Goal: Transaction & Acquisition: Download file/media

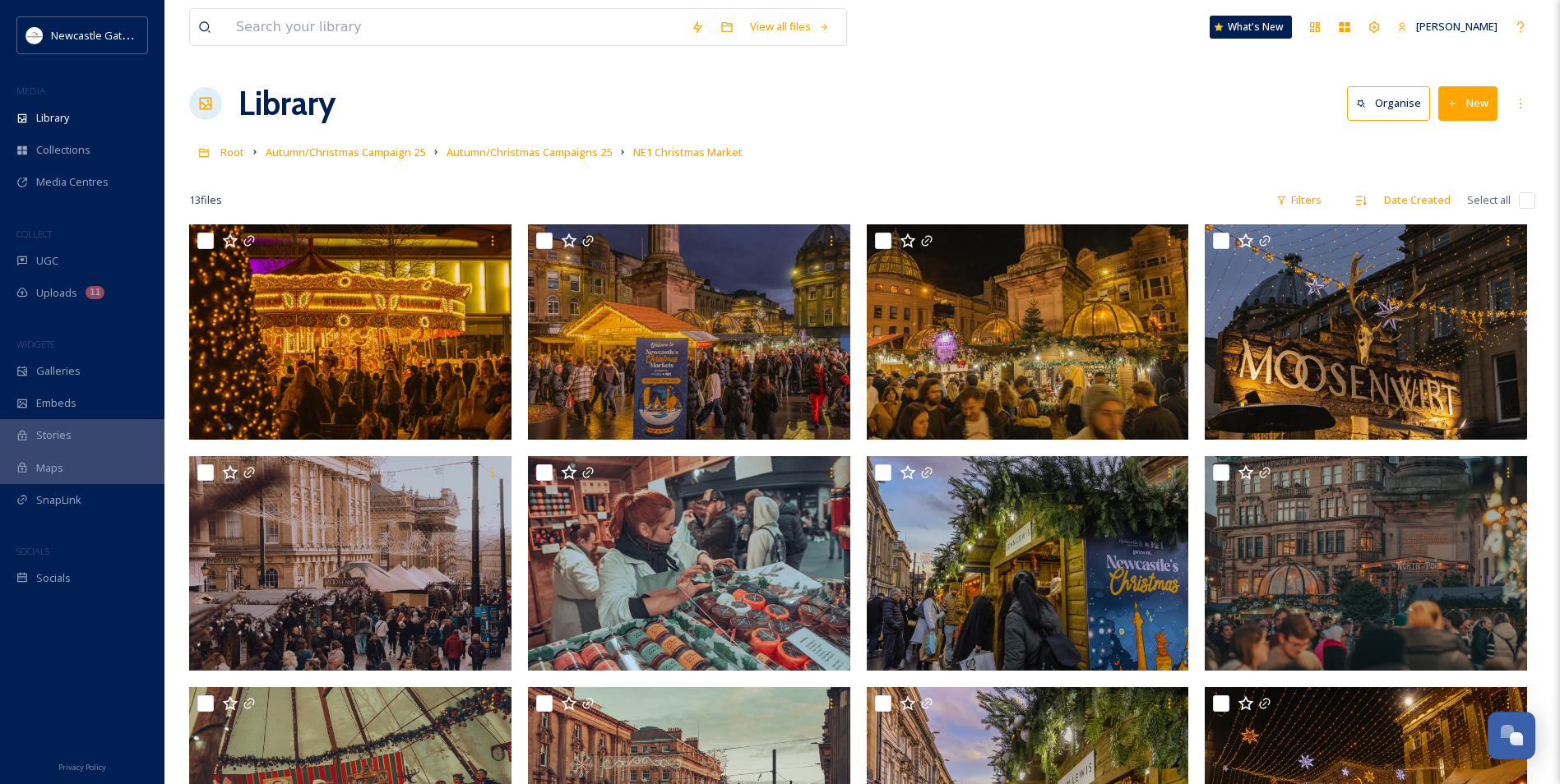
scroll to position [82, 0]
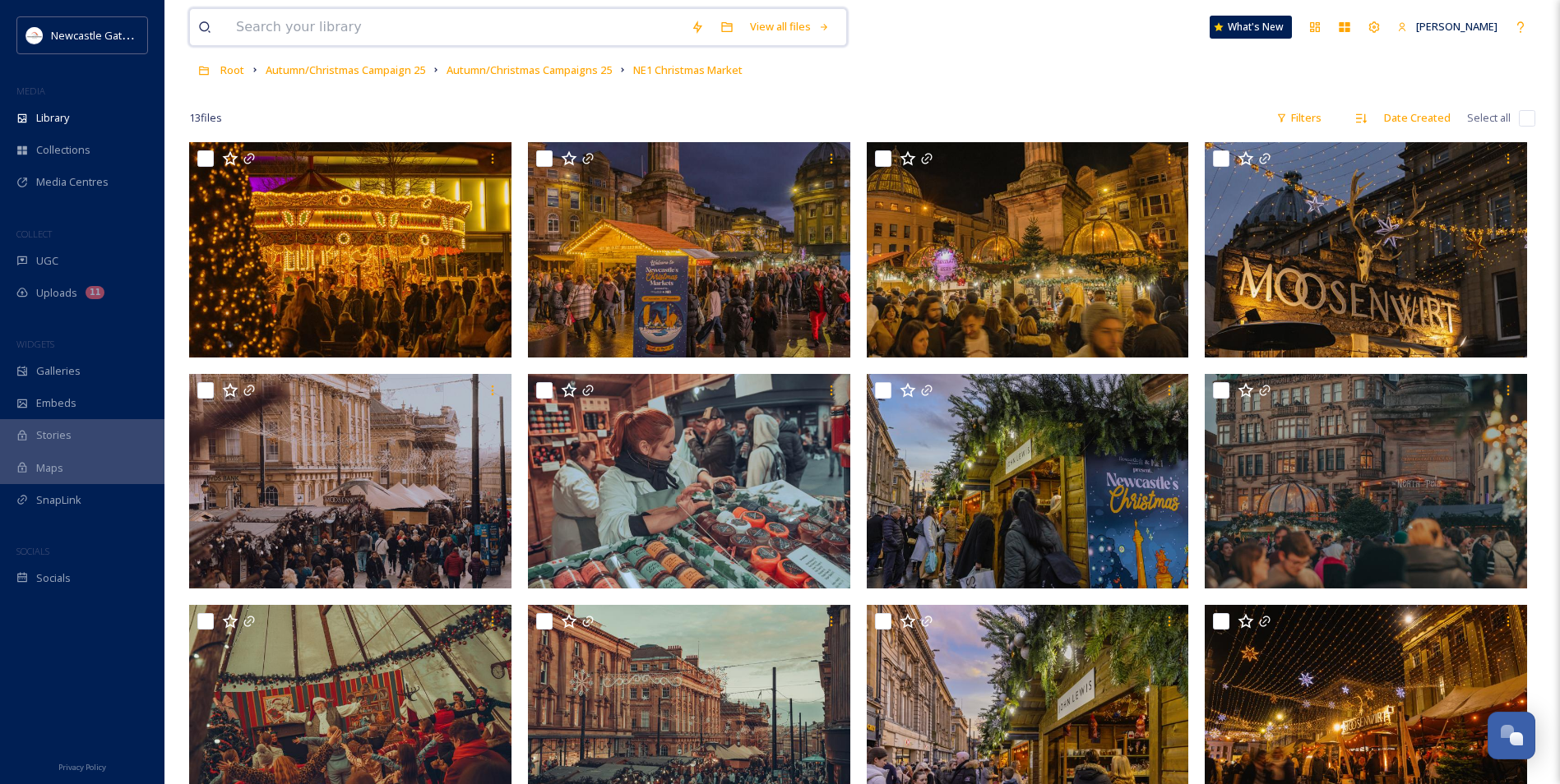
drag, startPoint x: 0, startPoint y: 0, endPoint x: 319, endPoint y: 22, distance: 319.8
click at [319, 22] on input at bounding box center [455, 27] width 455 height 37
type input "autumn"
click at [808, 20] on div "Search" at bounding box center [812, 27] width 51 height 32
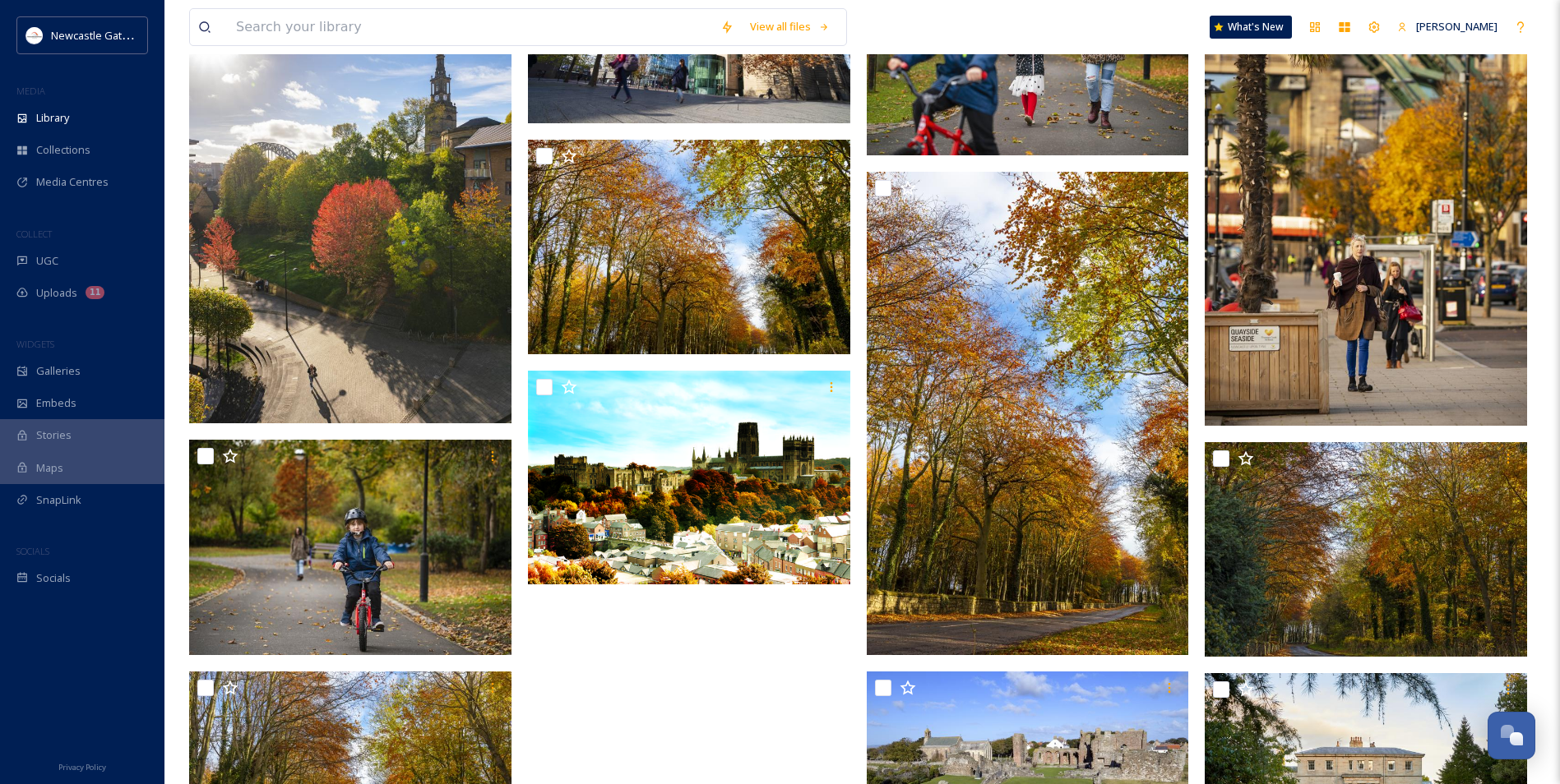
scroll to position [617, 0]
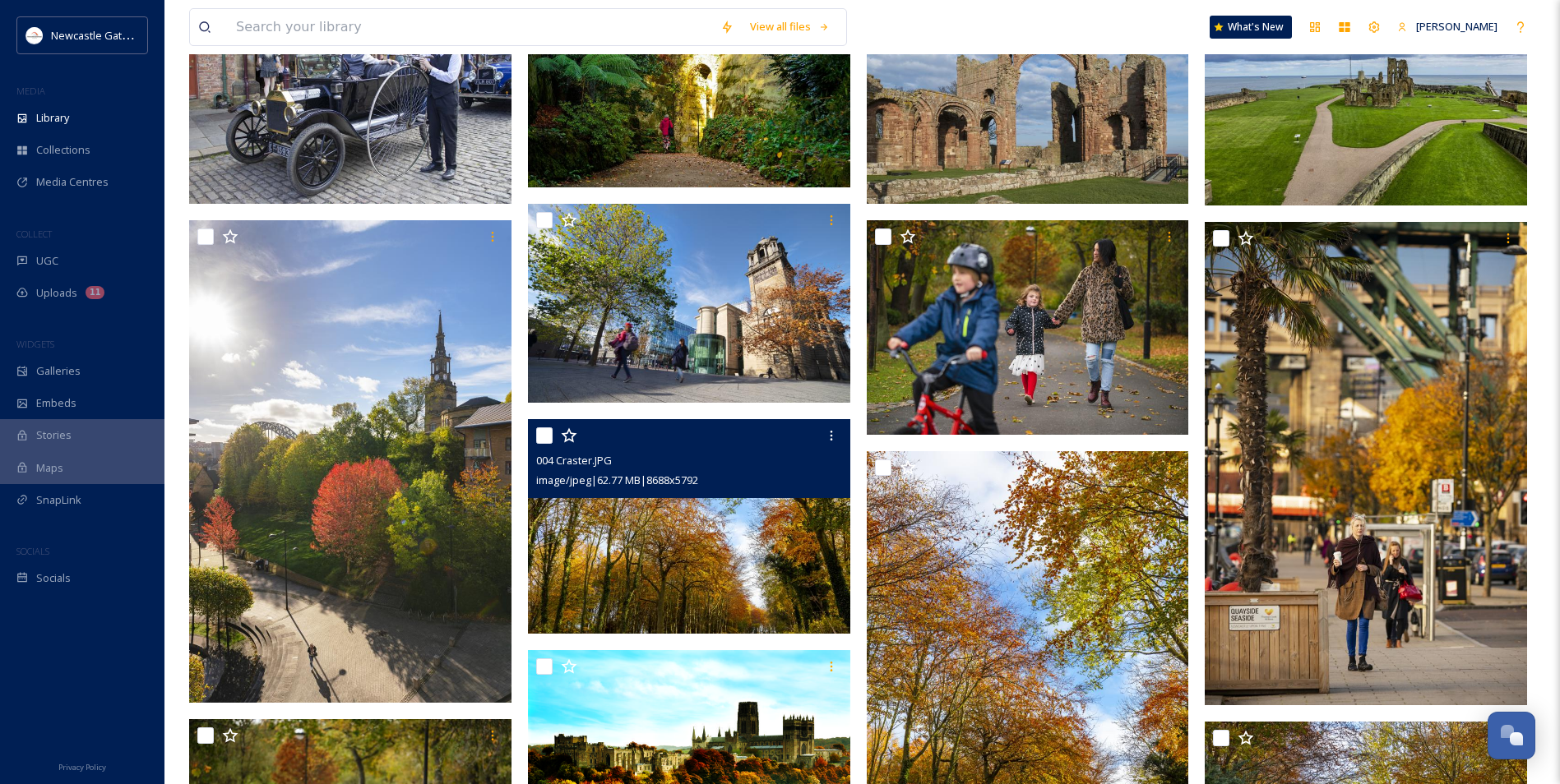
click at [718, 557] on img at bounding box center [689, 526] width 323 height 215
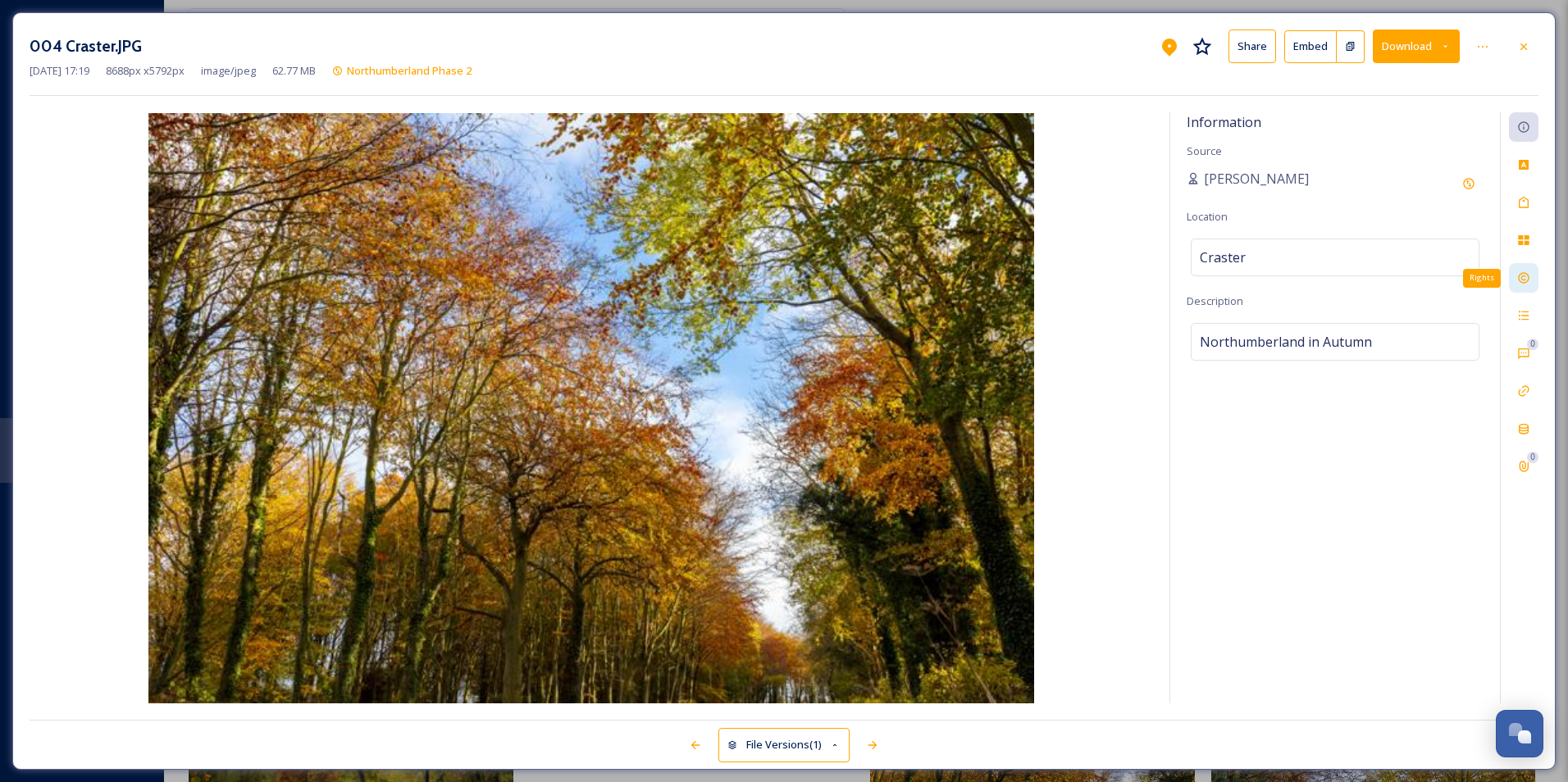
click at [1521, 282] on icon at bounding box center [1522, 278] width 11 height 11
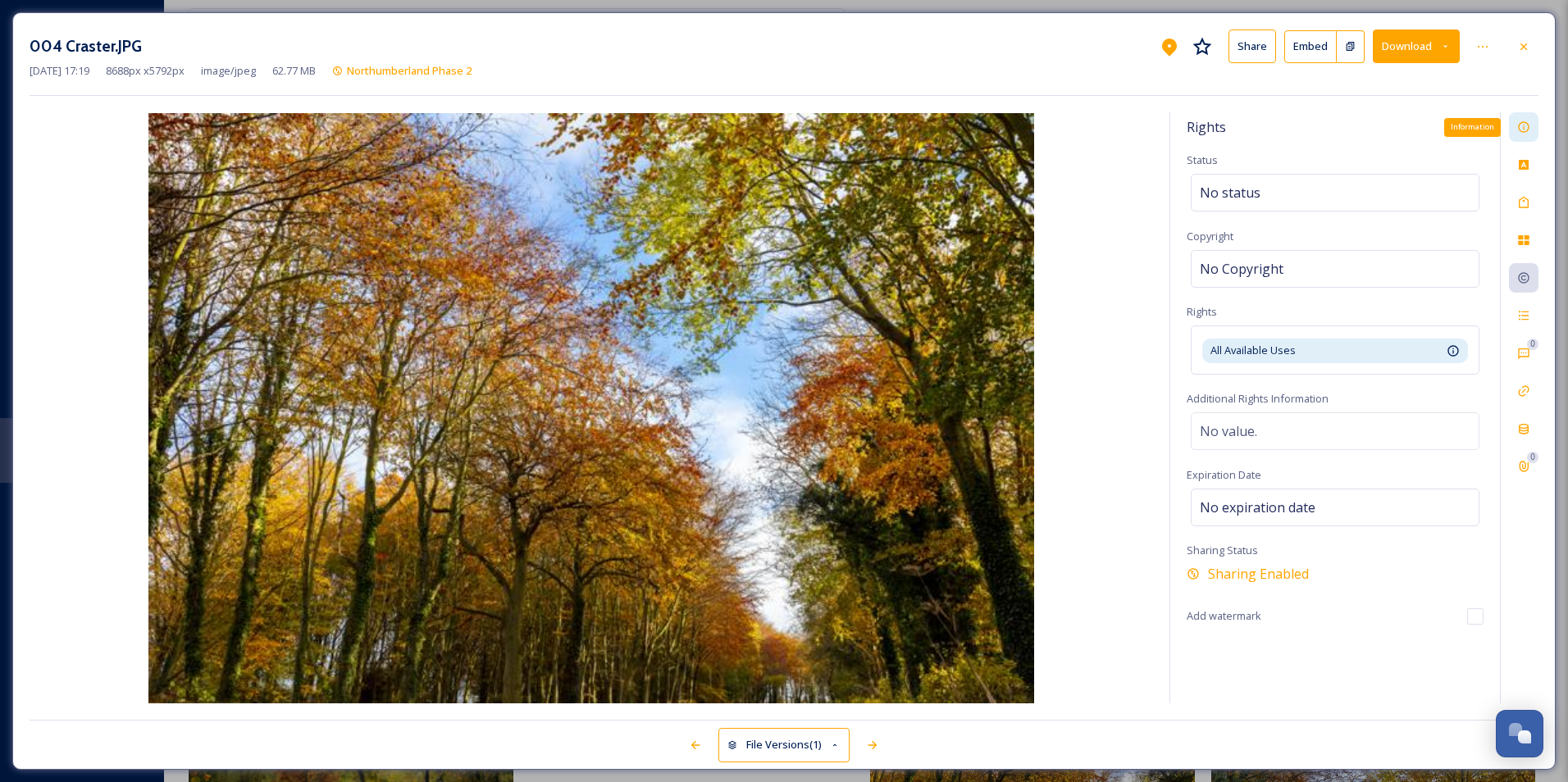
click at [1521, 126] on icon at bounding box center [1523, 127] width 13 height 13
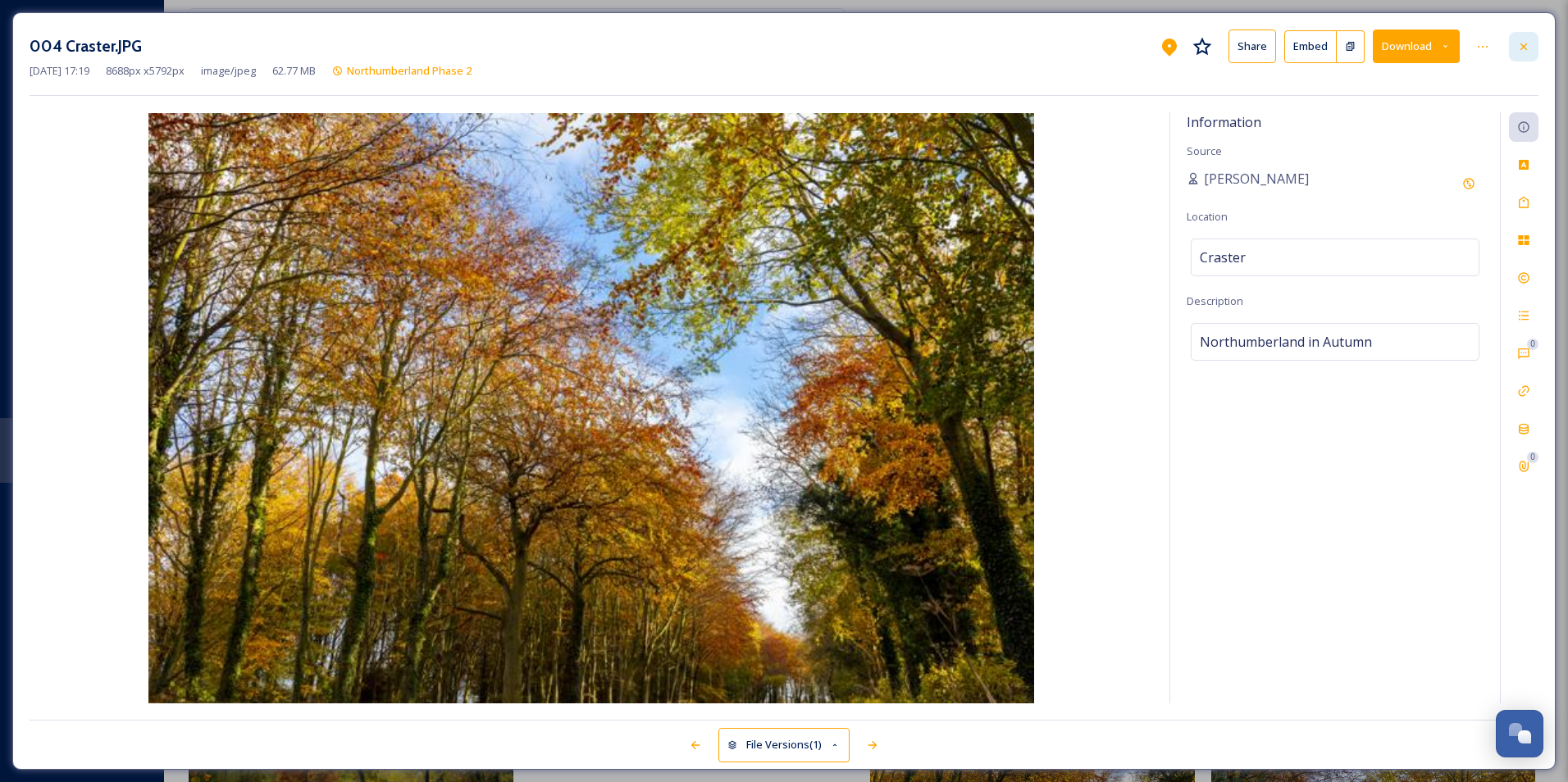
click at [1520, 43] on icon at bounding box center [1523, 46] width 13 height 13
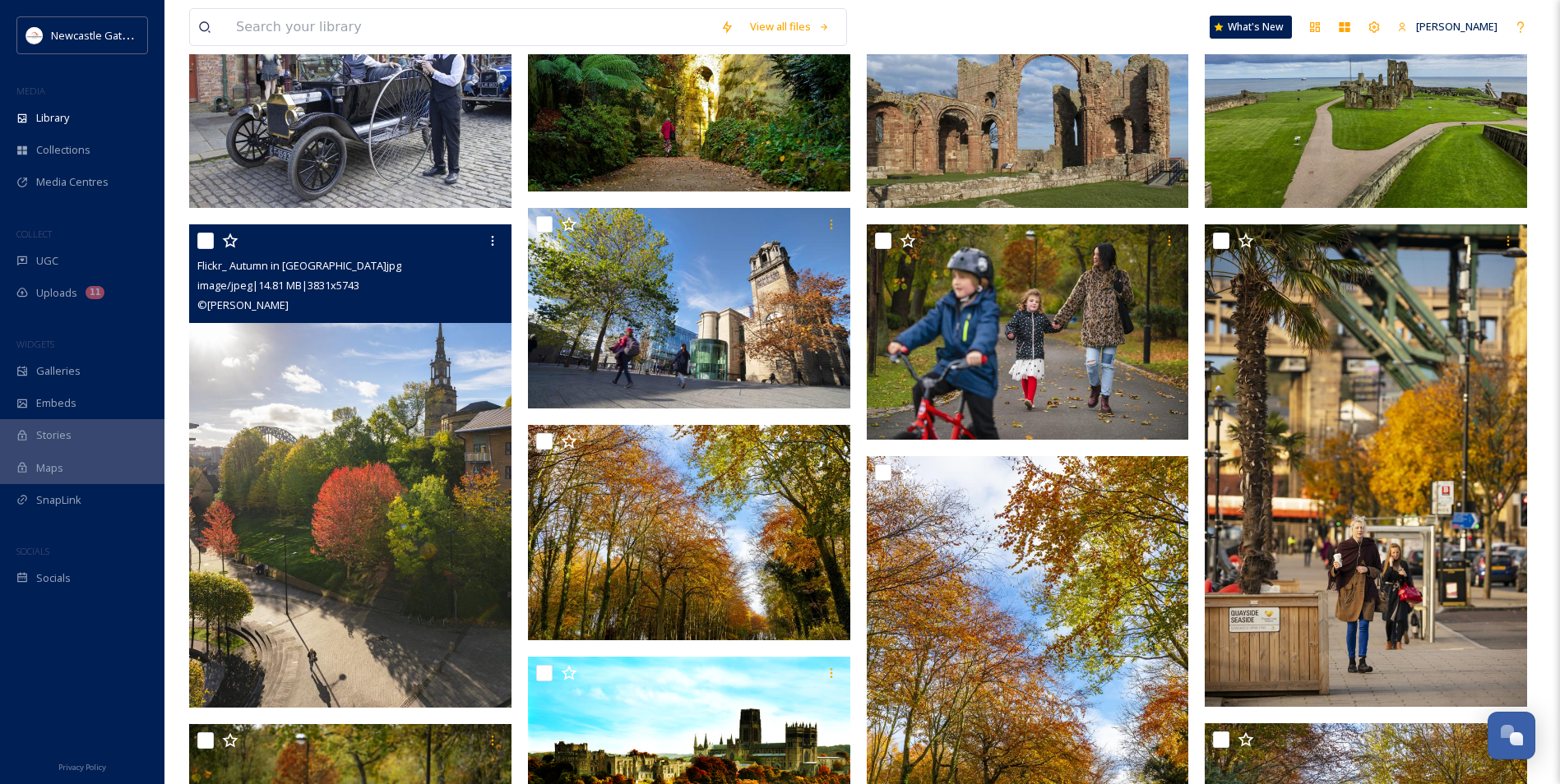
click at [325, 494] on img at bounding box center [350, 466] width 323 height 482
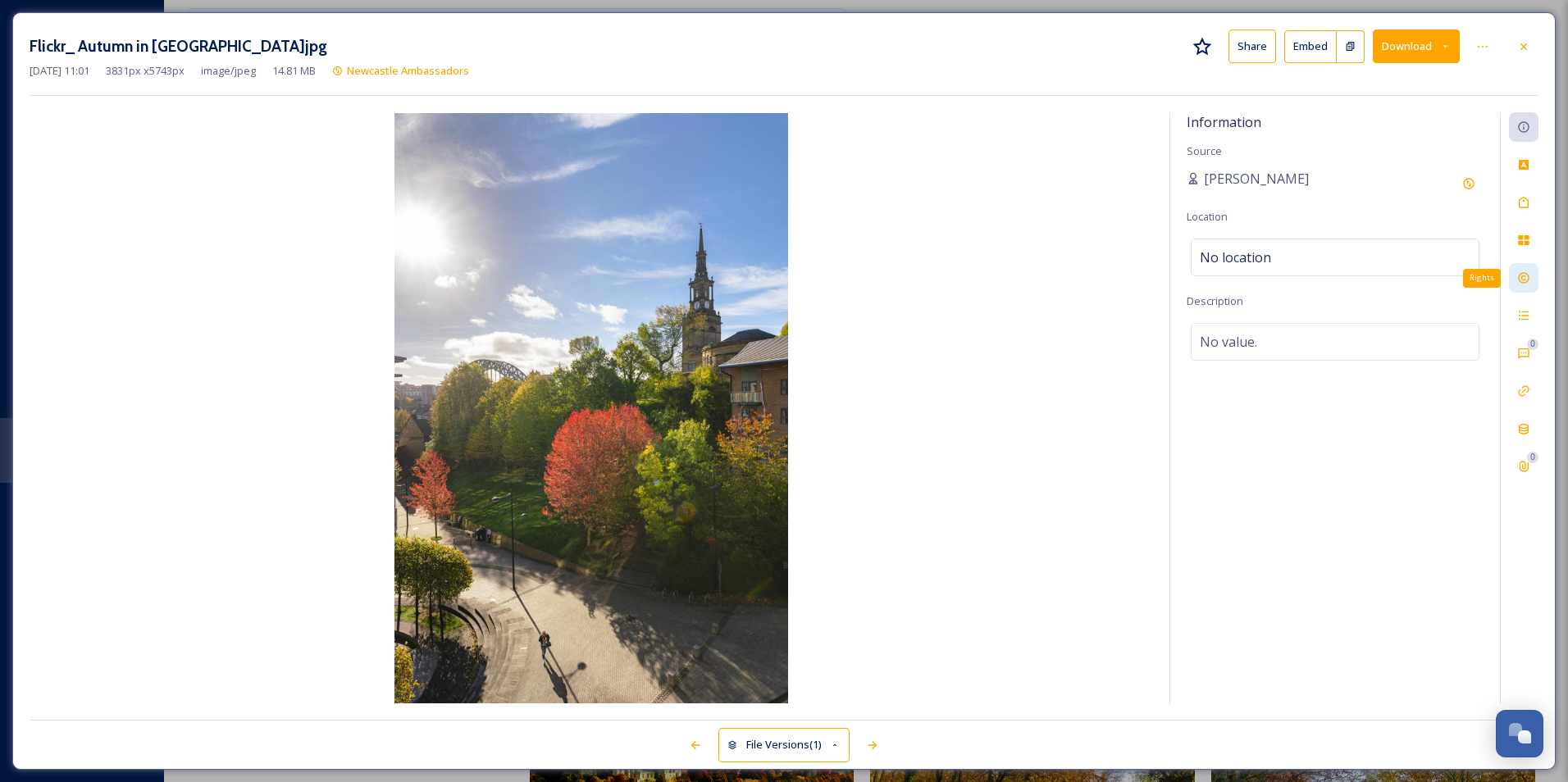
click at [1535, 275] on div "Rights" at bounding box center [1523, 278] width 30 height 30
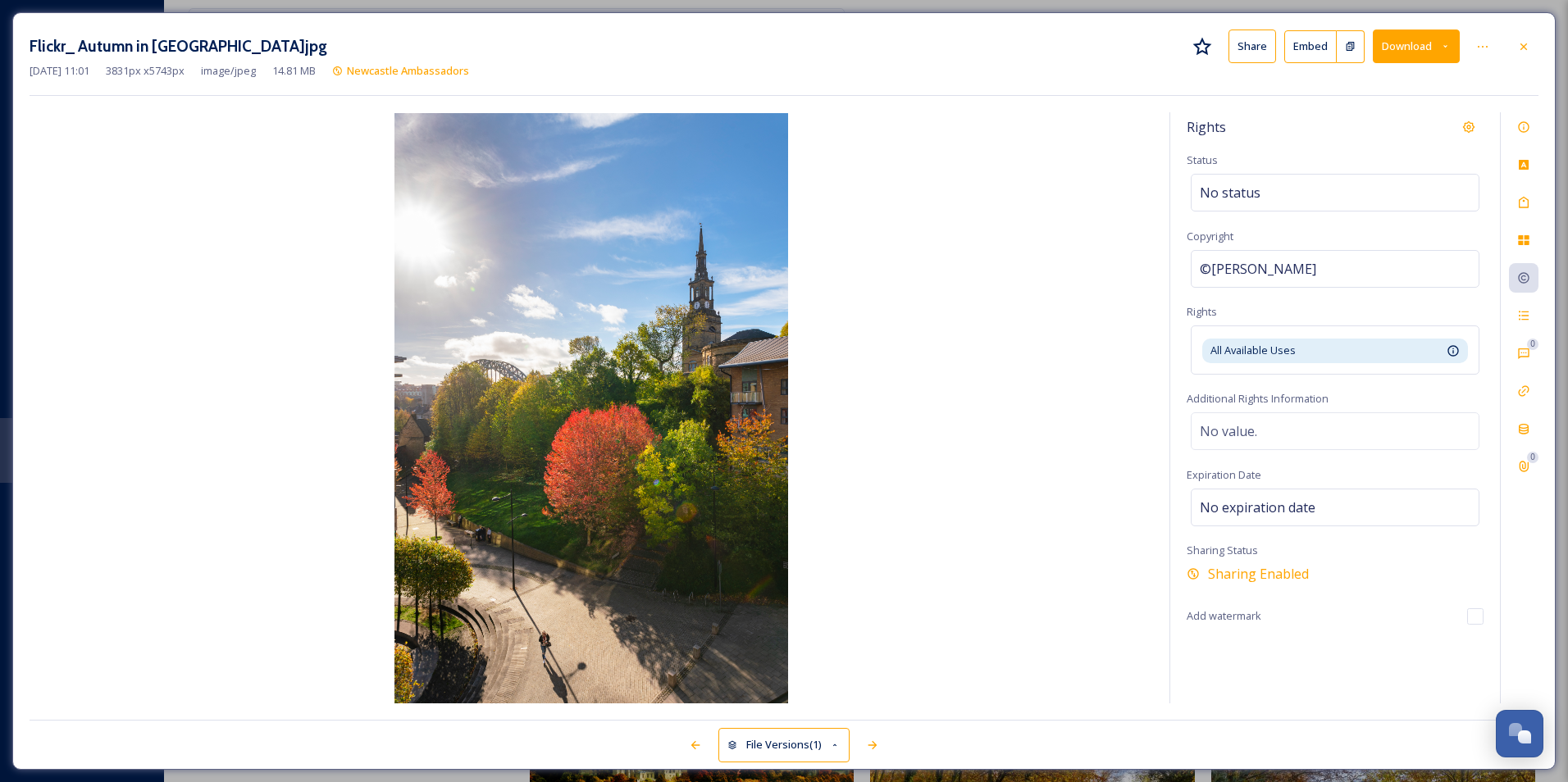
click at [1410, 32] on button "Download" at bounding box center [1415, 46] width 87 height 34
click at [1399, 76] on span "Download Original (3831 x 5743)" at bounding box center [1372, 84] width 155 height 16
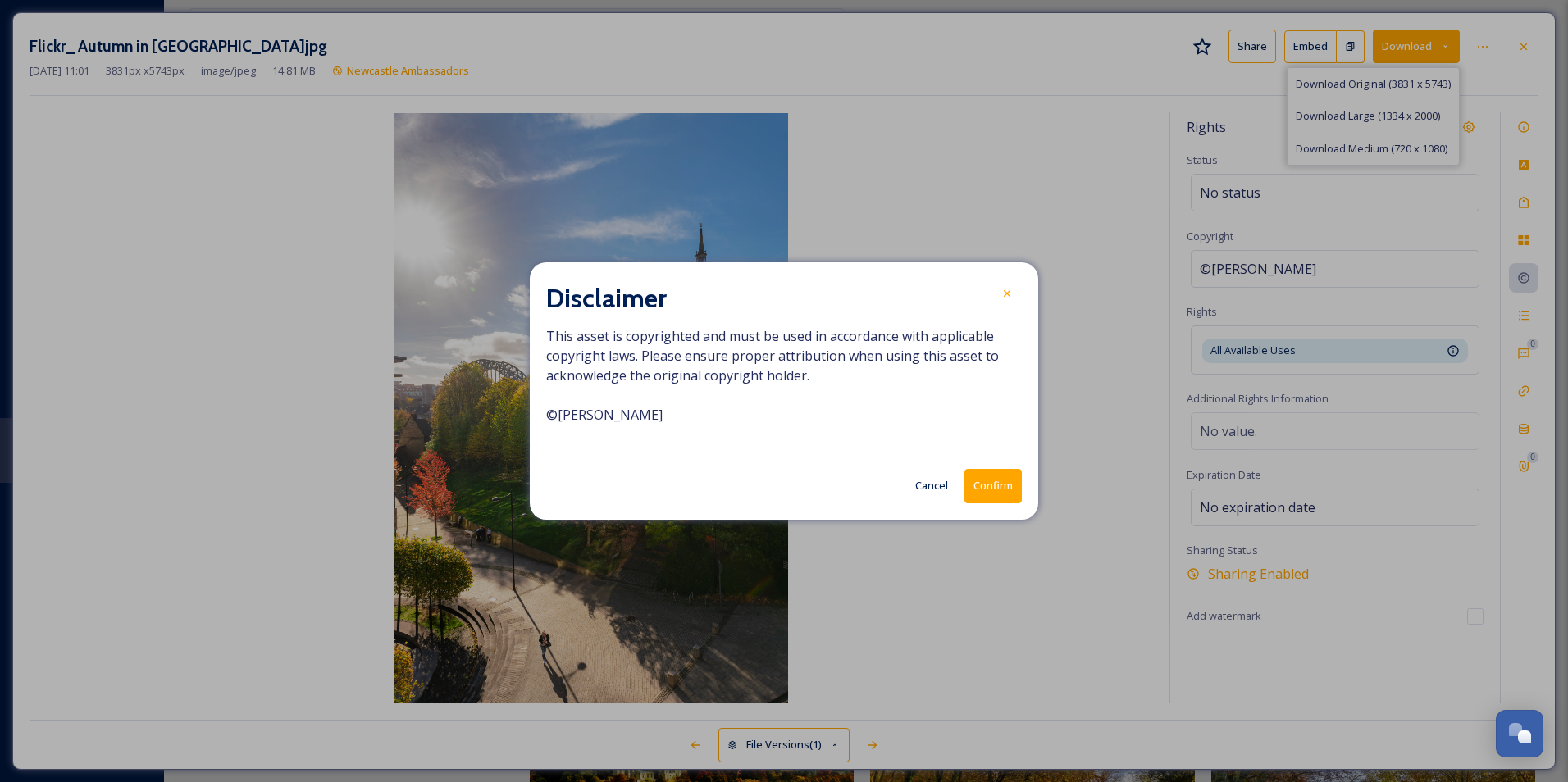
click at [963, 498] on div "Cancel Confirm" at bounding box center [784, 486] width 475 height 34
click at [978, 495] on button "Confirm" at bounding box center [993, 486] width 57 height 34
